Goal: Information Seeking & Learning: Check status

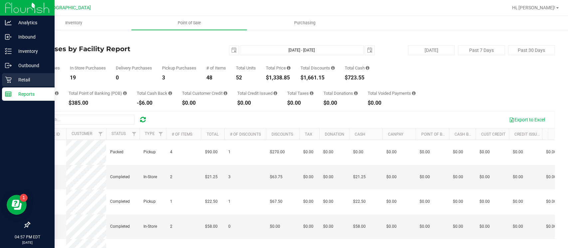
click at [10, 80] on icon at bounding box center [8, 80] width 7 height 7
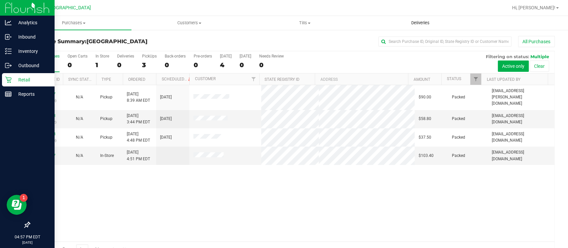
click at [421, 17] on uib-tab-heading "Deliveries" at bounding box center [420, 22] width 115 height 13
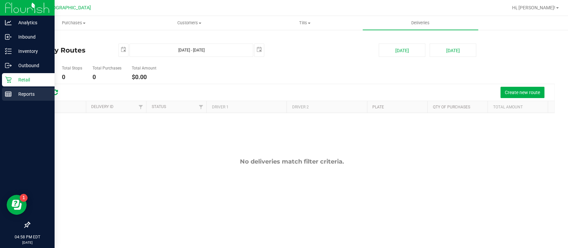
click at [13, 95] on p "Reports" at bounding box center [32, 94] width 40 height 8
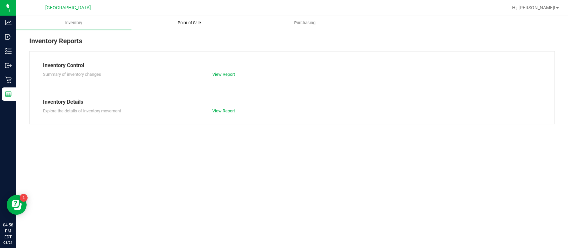
click at [189, 23] on span "Point of Sale" at bounding box center [189, 23] width 41 height 6
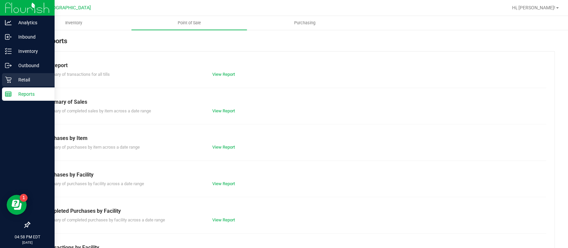
click at [12, 80] on p "Retail" at bounding box center [32, 80] width 40 height 8
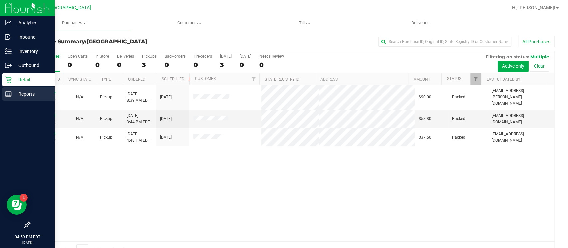
click at [15, 89] on div "Reports" at bounding box center [28, 94] width 53 height 13
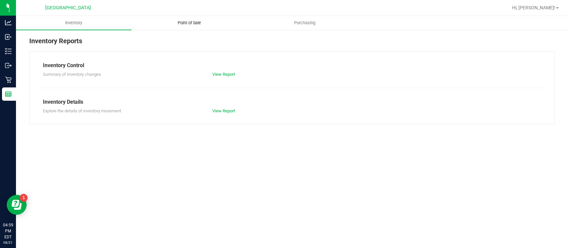
click at [189, 27] on uib-tab-heading "Point of Sale" at bounding box center [189, 22] width 115 height 13
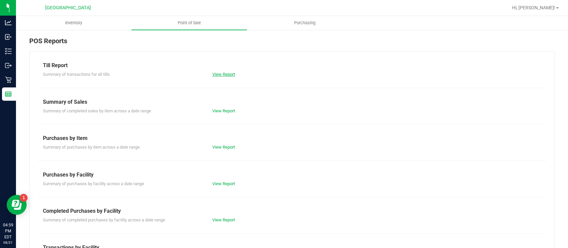
click at [221, 73] on link "View Report" at bounding box center [223, 74] width 23 height 5
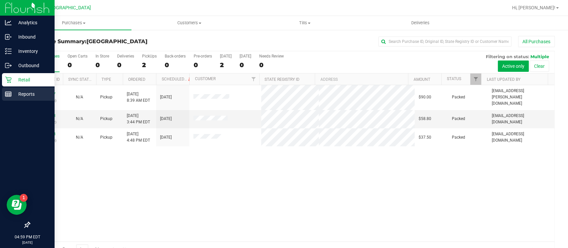
click at [21, 95] on p "Reports" at bounding box center [32, 94] width 40 height 8
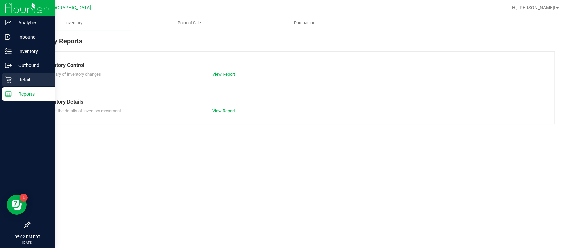
click at [15, 79] on p "Retail" at bounding box center [32, 80] width 40 height 8
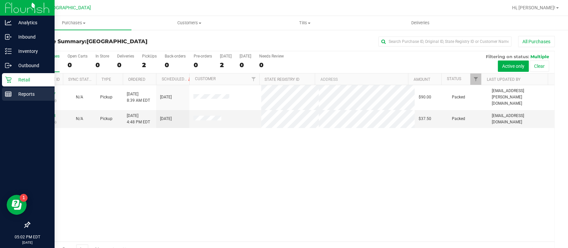
click at [39, 95] on p "Reports" at bounding box center [32, 94] width 40 height 8
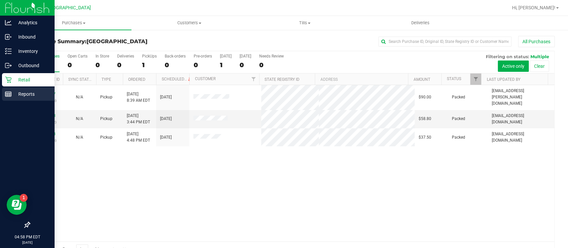
click at [16, 90] on p "Reports" at bounding box center [32, 94] width 40 height 8
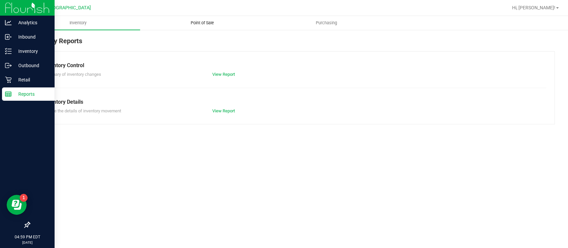
click at [216, 21] on span "Point of Sale" at bounding box center [202, 23] width 41 height 6
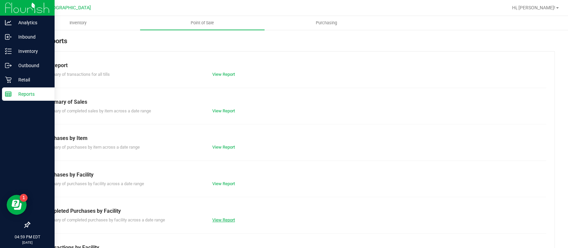
click at [215, 219] on link "View Report" at bounding box center [223, 220] width 23 height 5
